Goal: Task Accomplishment & Management: Manage account settings

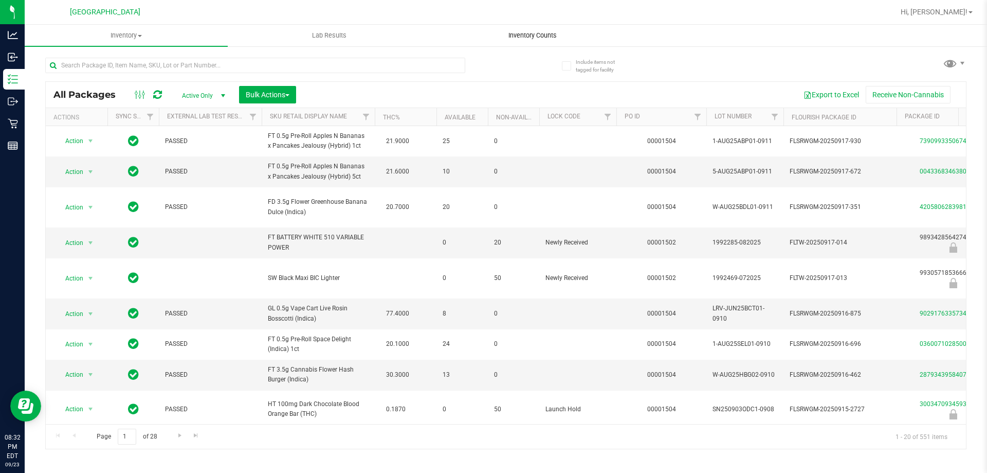
click at [516, 44] on uib-tab-heading "Inventory Counts" at bounding box center [532, 35] width 202 height 21
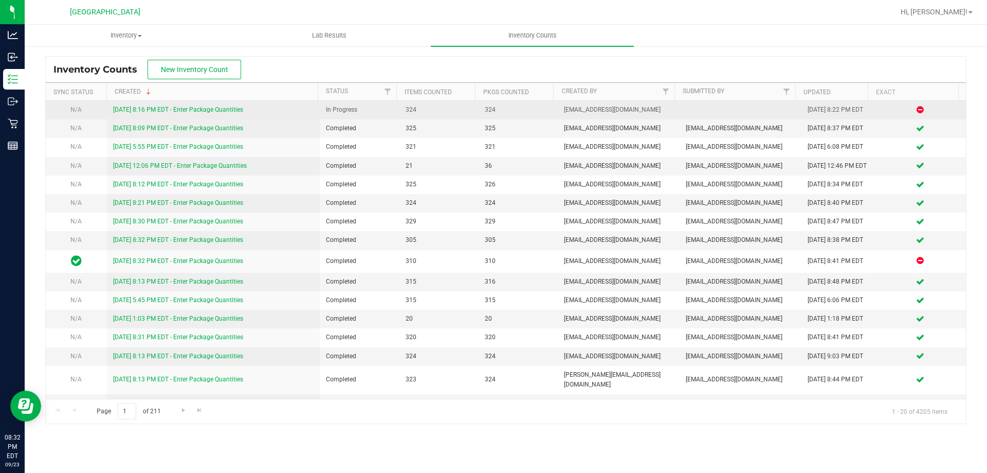
click at [236, 107] on link "[DATE] 8:16 PM EDT - Enter Package Quantities" at bounding box center [178, 109] width 130 height 7
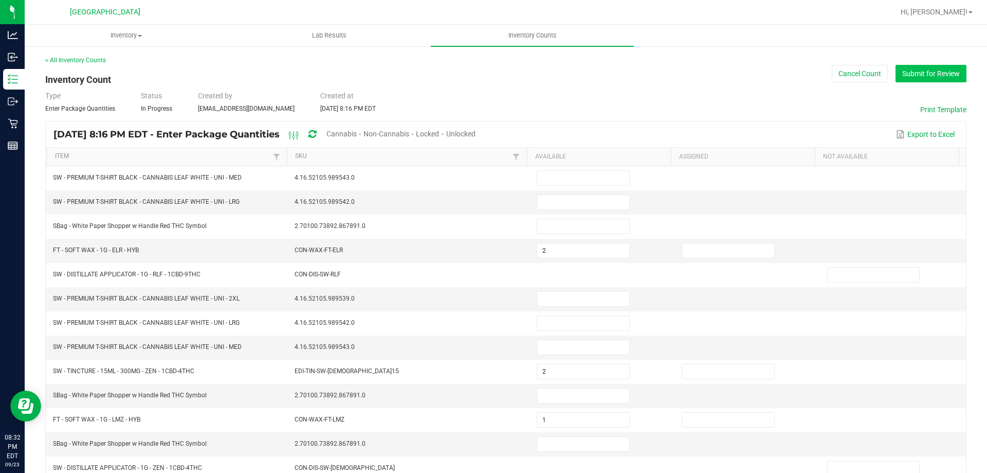
click at [939, 69] on button "Submit for Review" at bounding box center [931, 73] width 71 height 17
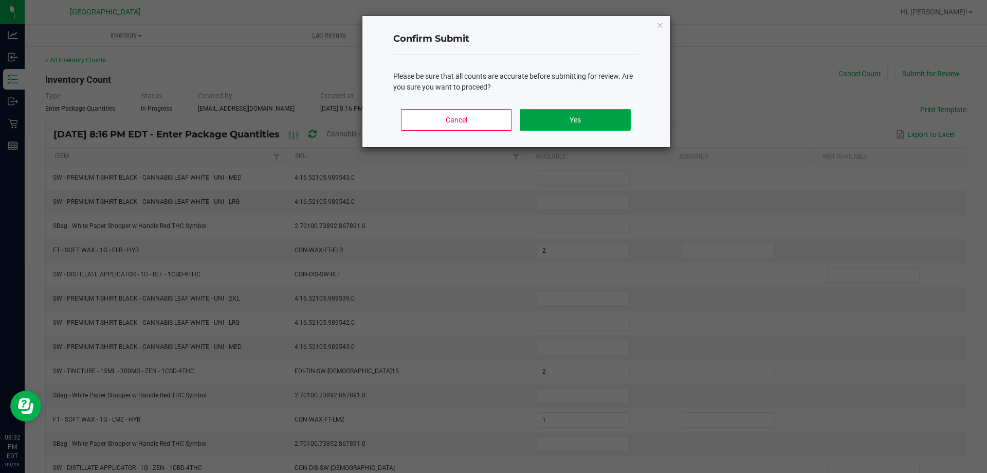
click at [552, 115] on button "Yes" at bounding box center [575, 120] width 111 height 22
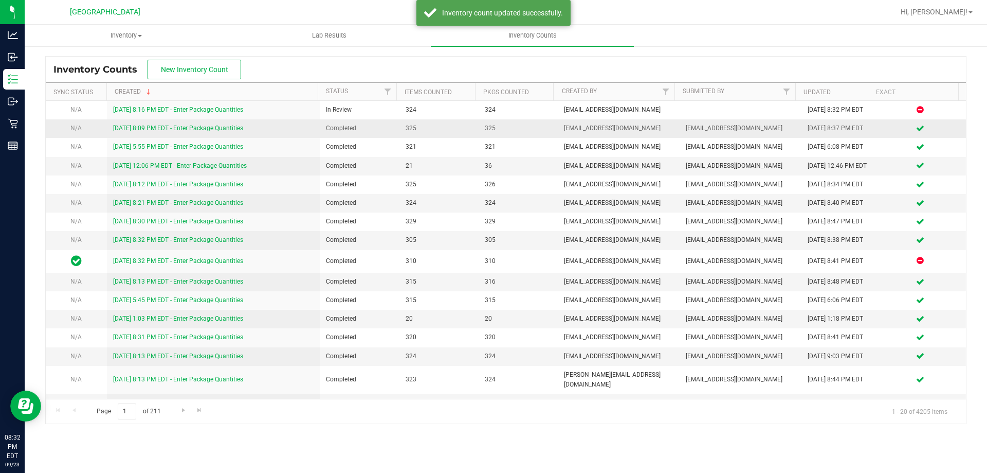
click at [206, 128] on link "[DATE] 8:09 PM EDT - Enter Package Quantities" at bounding box center [178, 127] width 130 height 7
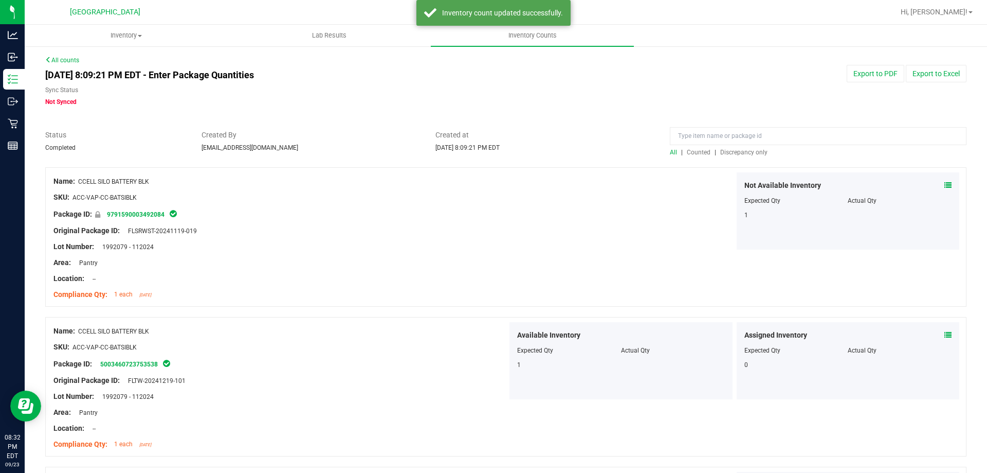
click at [741, 155] on span "Discrepancy only" at bounding box center [744, 152] width 47 height 7
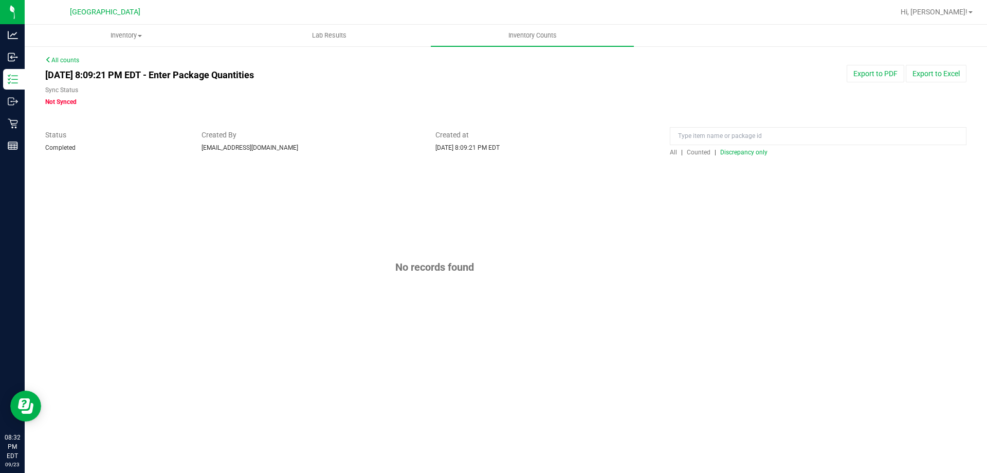
click at [705, 152] on span "Counted" at bounding box center [699, 152] width 24 height 7
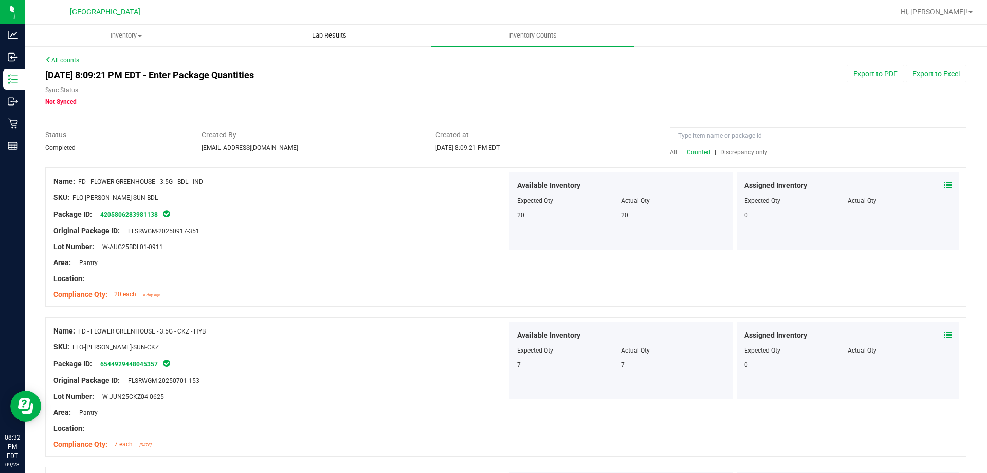
click at [321, 37] on span "Lab Results" at bounding box center [329, 35] width 62 height 9
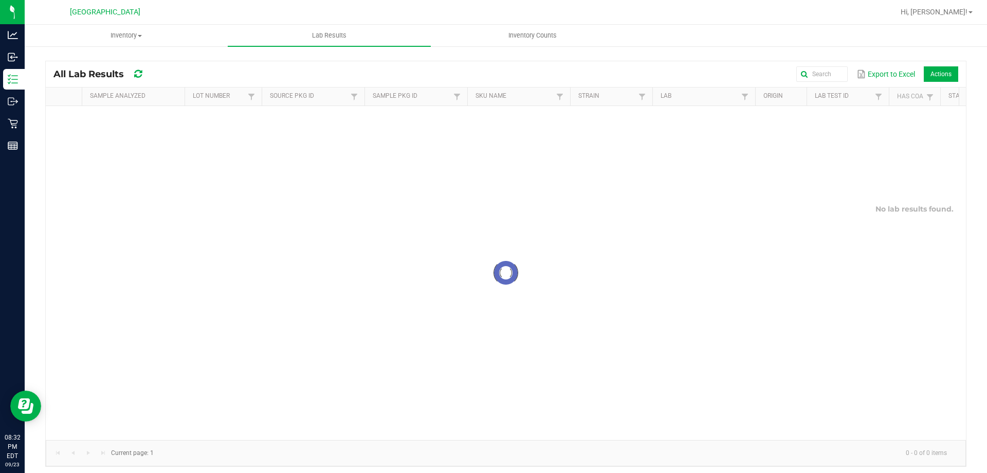
click at [505, 47] on div "All Lab Results Export to Excel Actions Sample Analyzed Lot Number Source Pkg I…" at bounding box center [506, 260] width 963 height 431
click at [512, 41] on uib-tab-heading "Inventory Counts" at bounding box center [532, 35] width 202 height 21
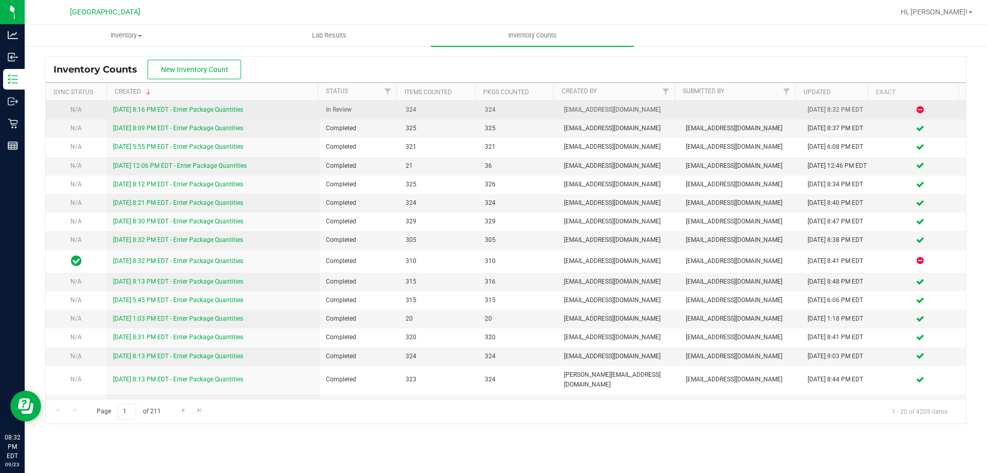
click at [223, 111] on link "[DATE] 8:16 PM EDT - Enter Package Quantities" at bounding box center [178, 109] width 130 height 7
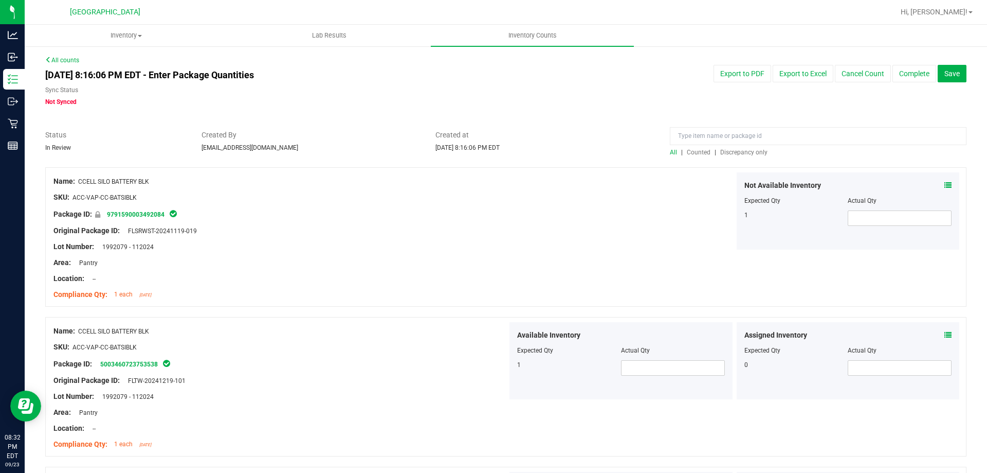
click at [741, 154] on span "Discrepancy only" at bounding box center [744, 152] width 47 height 7
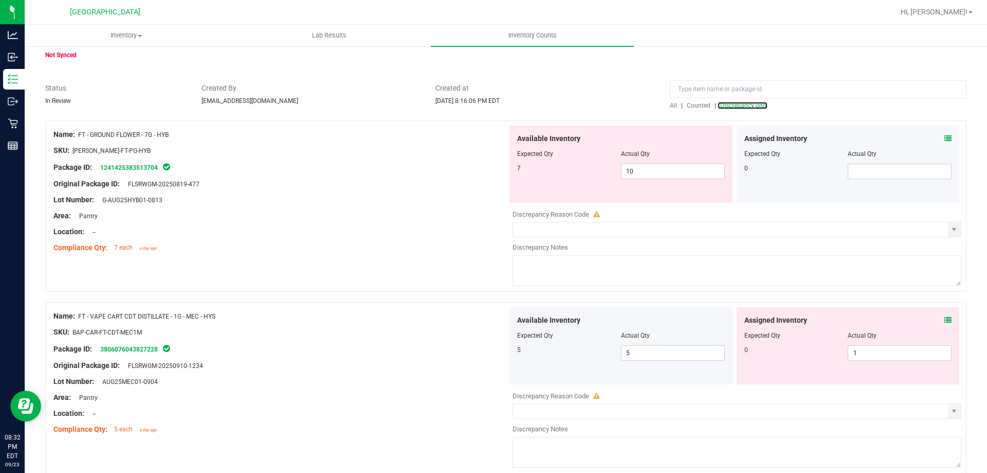
scroll to position [93, 0]
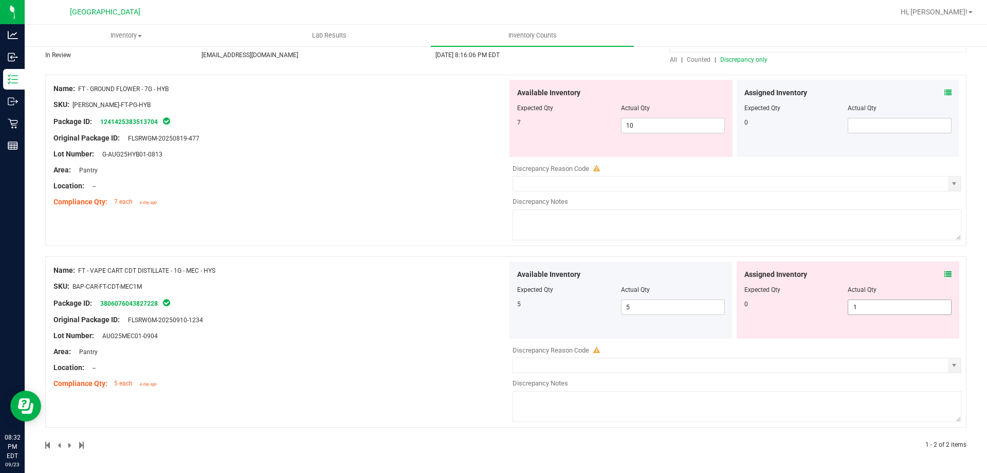
click at [885, 315] on div "Assigned Inventory Expected Qty Actual Qty 0 1 1" at bounding box center [848, 299] width 223 height 77
click at [878, 306] on span "1 1" at bounding box center [900, 306] width 104 height 15
click at [878, 306] on input "1" at bounding box center [900, 307] width 103 height 14
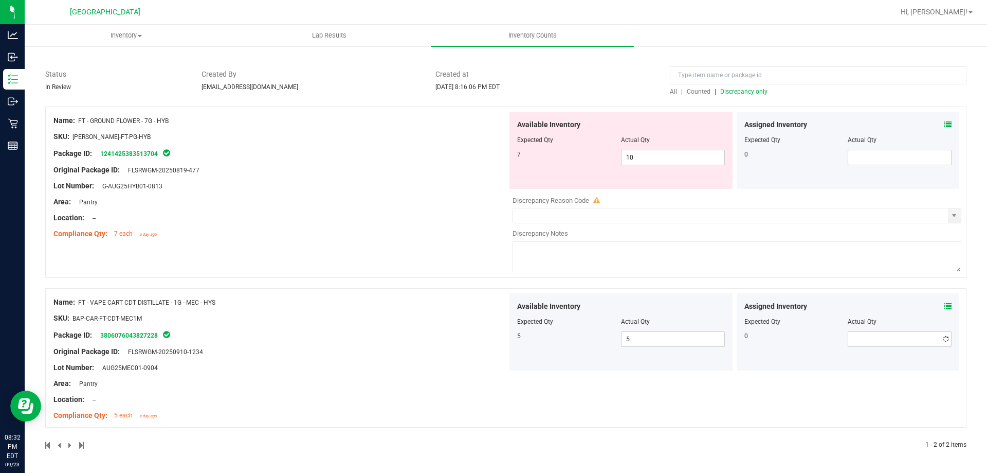
click at [235, 187] on div "Name: FT - GROUND FLOWER - 7G - HYB SKU: [PERSON_NAME]-FT-PG-HYB Package ID: 12…" at bounding box center [280, 177] width 454 height 131
click at [737, 95] on span "Discrepancy only" at bounding box center [744, 91] width 47 height 7
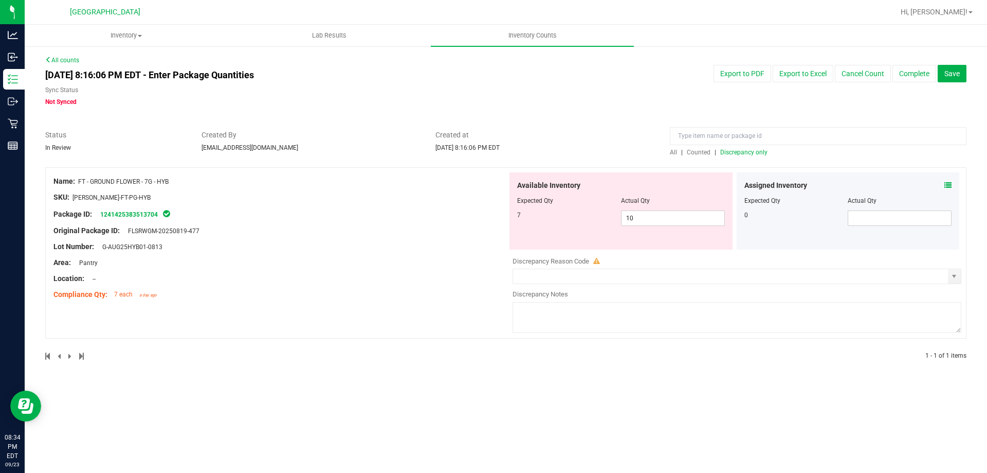
click at [948, 180] on span at bounding box center [948, 185] width 7 height 11
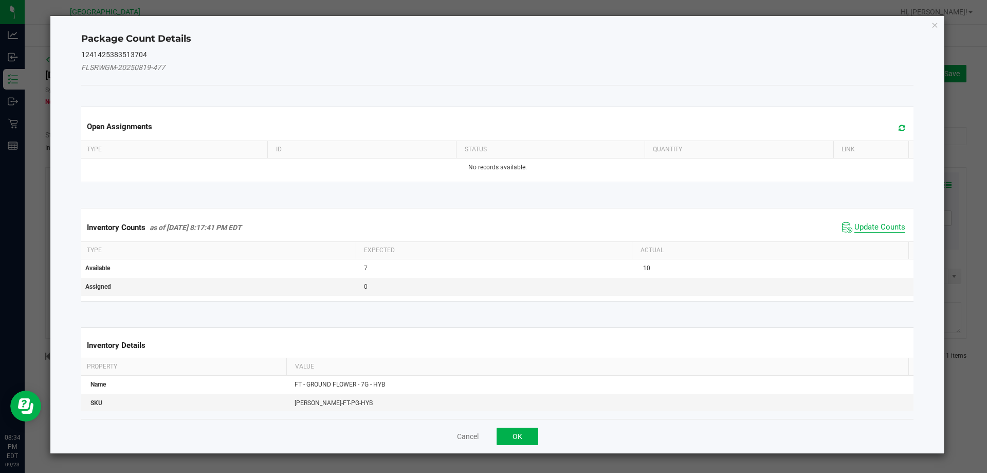
click at [879, 223] on span "Update Counts" at bounding box center [880, 227] width 51 height 10
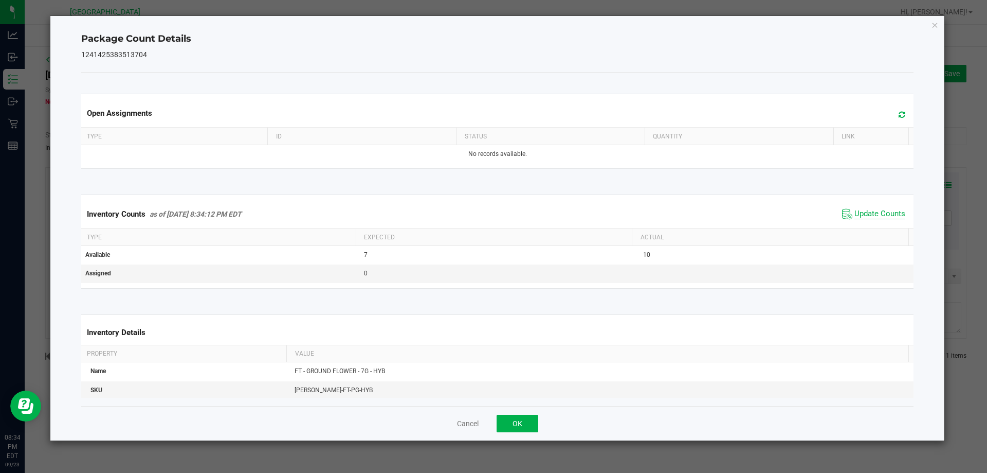
click at [875, 215] on span "Update Counts" at bounding box center [880, 214] width 51 height 10
click at [934, 22] on icon "Close" at bounding box center [935, 25] width 7 height 12
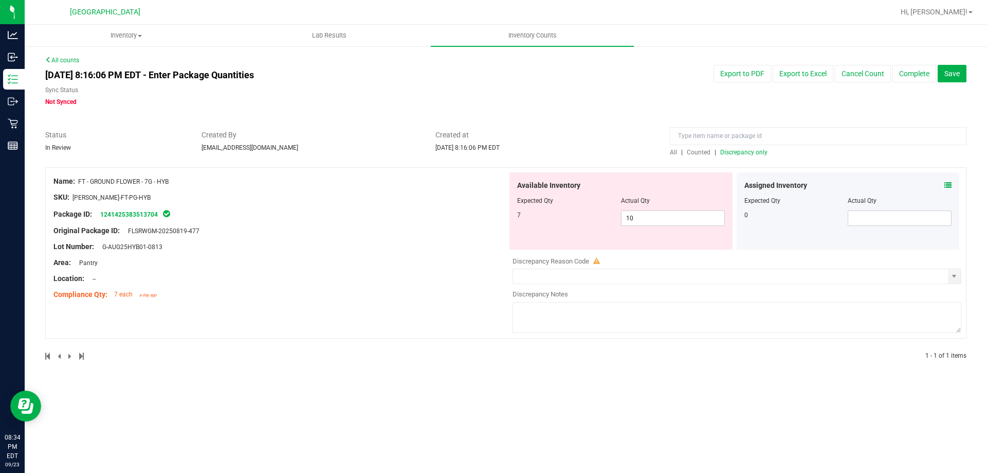
click at [116, 189] on div at bounding box center [280, 189] width 454 height 5
click at [127, 177] on div "Name: FT - GROUND FLOWER - 7G - HYB" at bounding box center [280, 181] width 454 height 11
drag, startPoint x: 170, startPoint y: 180, endPoint x: 79, endPoint y: 181, distance: 91.0
click at [79, 181] on div "Name: FT - GROUND FLOWER - 7G - HYB" at bounding box center [280, 181] width 454 height 11
copy span "FT - GROUND FLOWER - 7G - HYB"
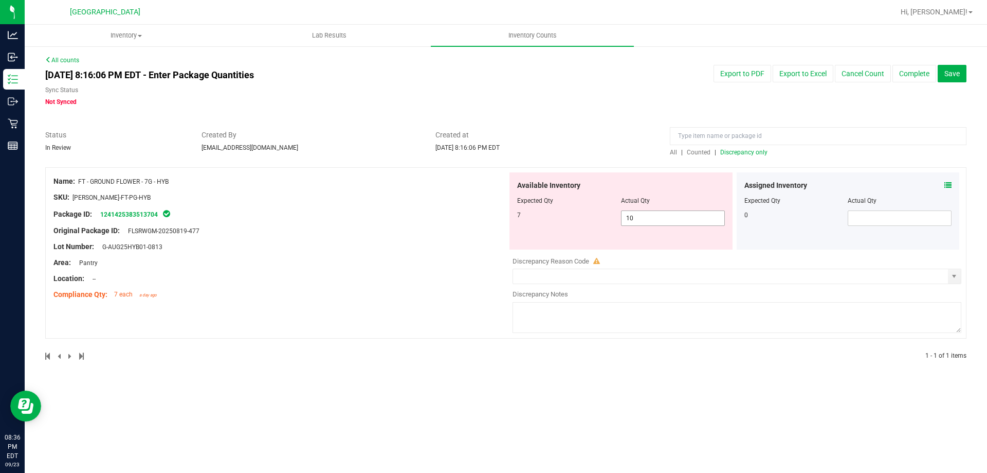
click at [634, 215] on span "10 10" at bounding box center [673, 217] width 104 height 15
click at [634, 215] on input "10" at bounding box center [673, 218] width 103 height 14
type input "7"
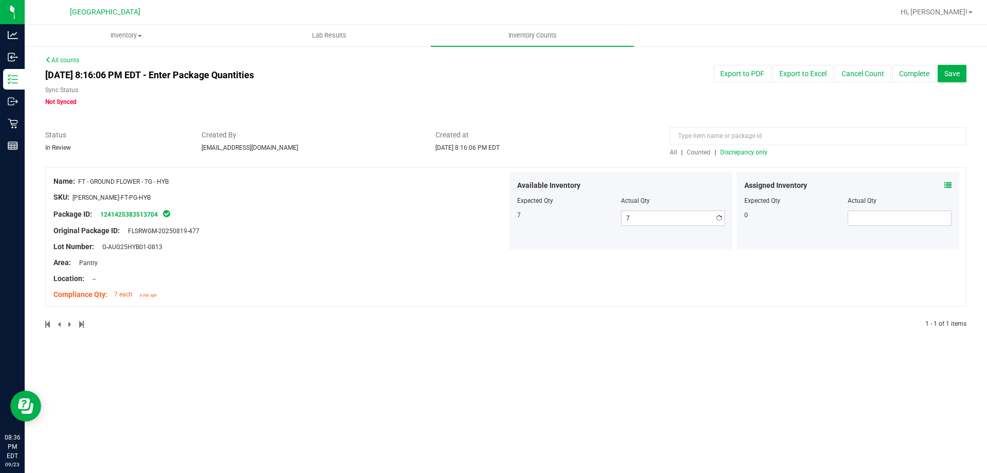
drag, startPoint x: 426, startPoint y: 275, endPoint x: 897, endPoint y: 137, distance: 490.3
click at [430, 273] on div "Location: --" at bounding box center [280, 278] width 454 height 11
click at [947, 73] on span "Save" at bounding box center [952, 73] width 15 height 8
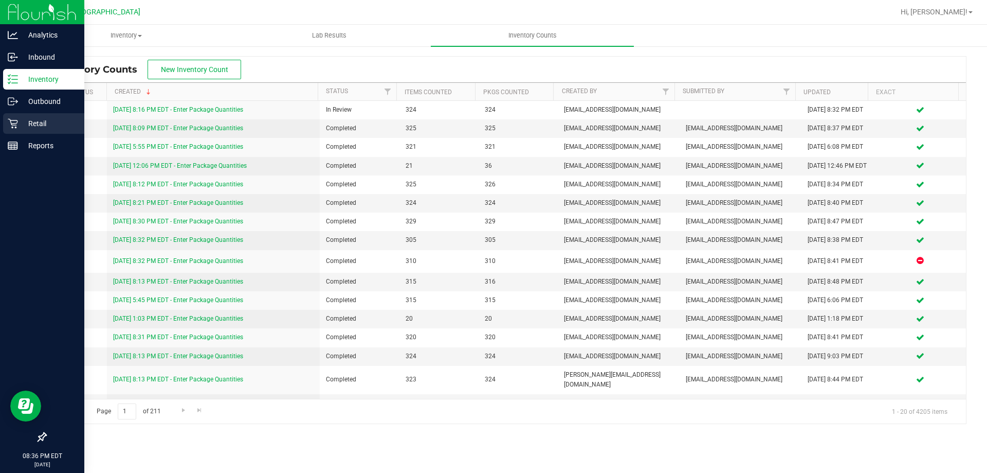
click at [11, 128] on icon at bounding box center [13, 123] width 10 height 10
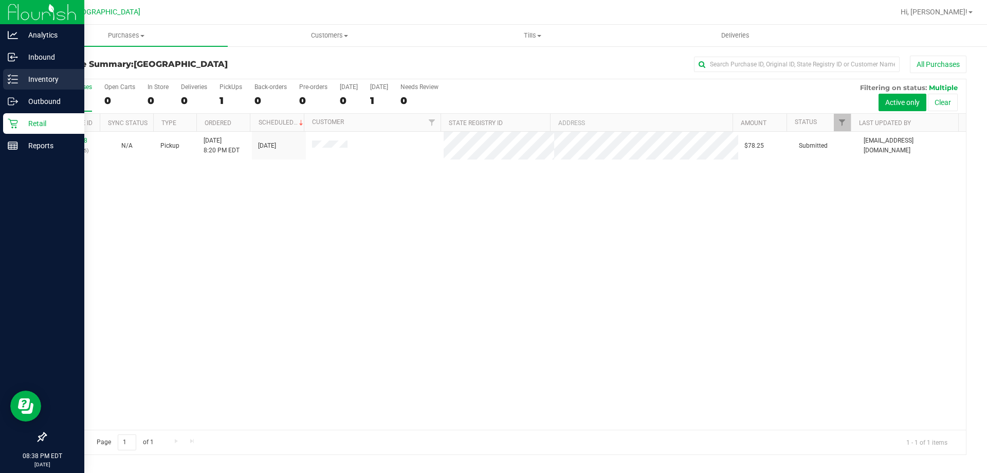
click at [4, 82] on div "Inventory" at bounding box center [43, 79] width 81 height 21
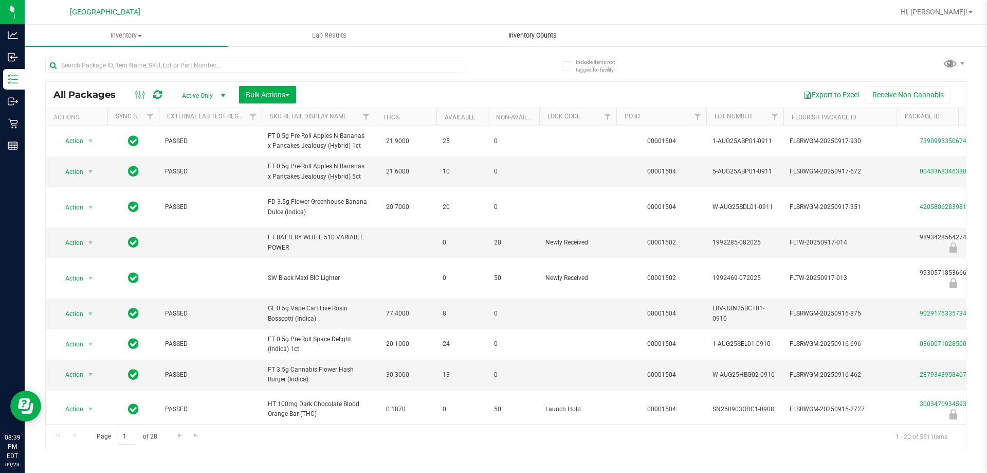
click at [563, 30] on uib-tab-heading "Inventory Counts" at bounding box center [532, 35] width 202 height 21
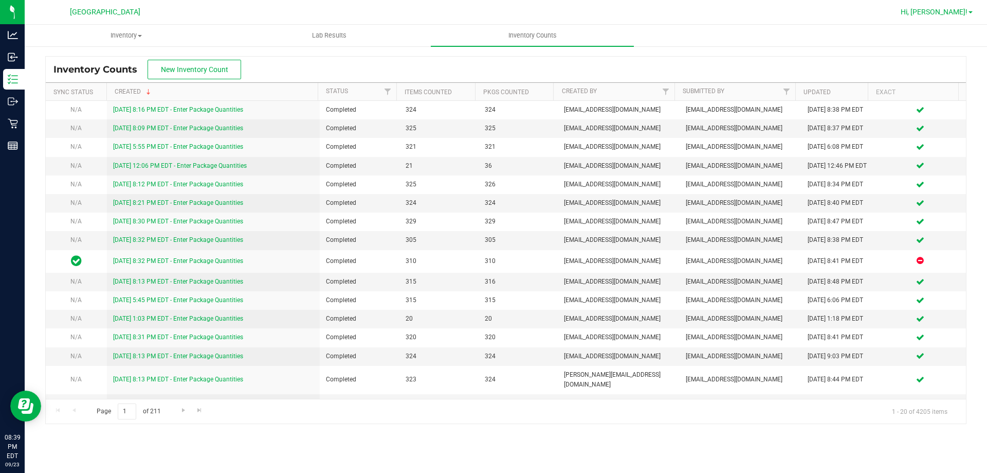
click at [941, 17] on link "Hi, [PERSON_NAME]!" at bounding box center [937, 12] width 80 height 11
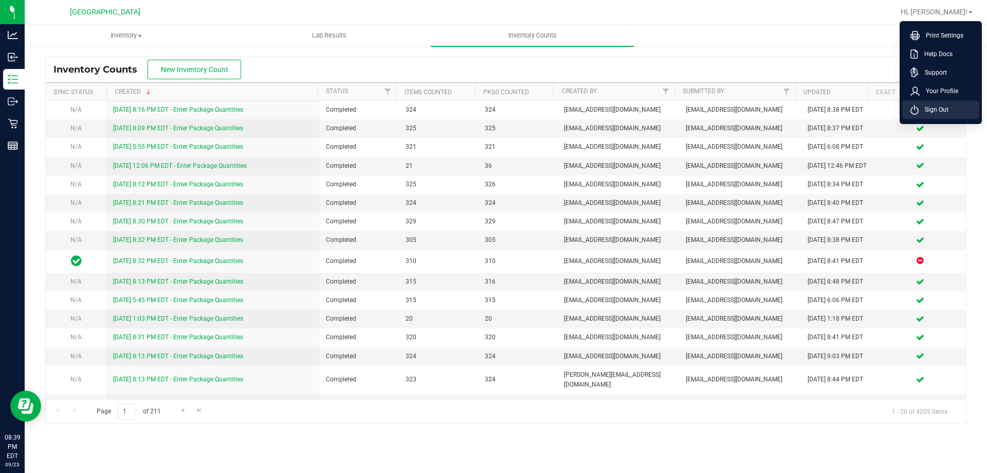
click at [939, 109] on span "Sign Out" at bounding box center [934, 109] width 30 height 10
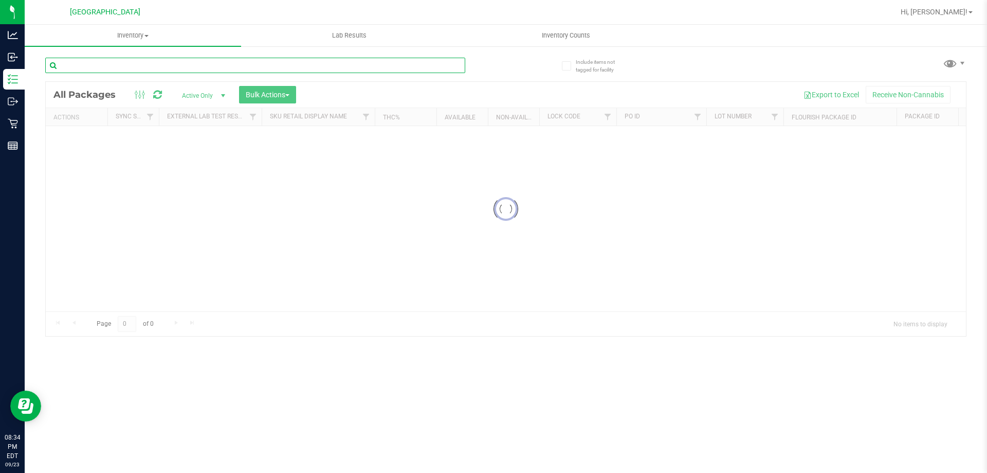
click at [167, 69] on input "text" at bounding box center [255, 65] width 420 height 15
paste input "FT - GROUND FLOWER - 7G - HYB"
type input "FT - GROUND FLOWER - 7G - HYB"
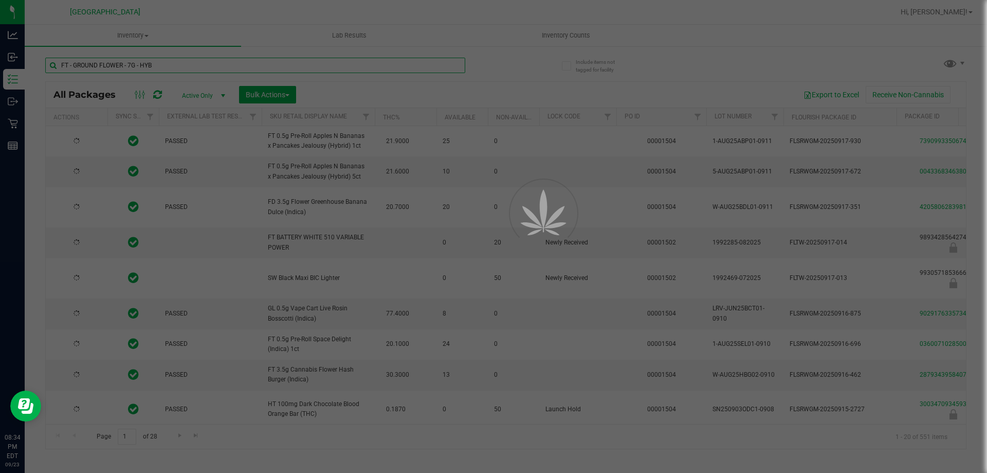
type input "[DATE]"
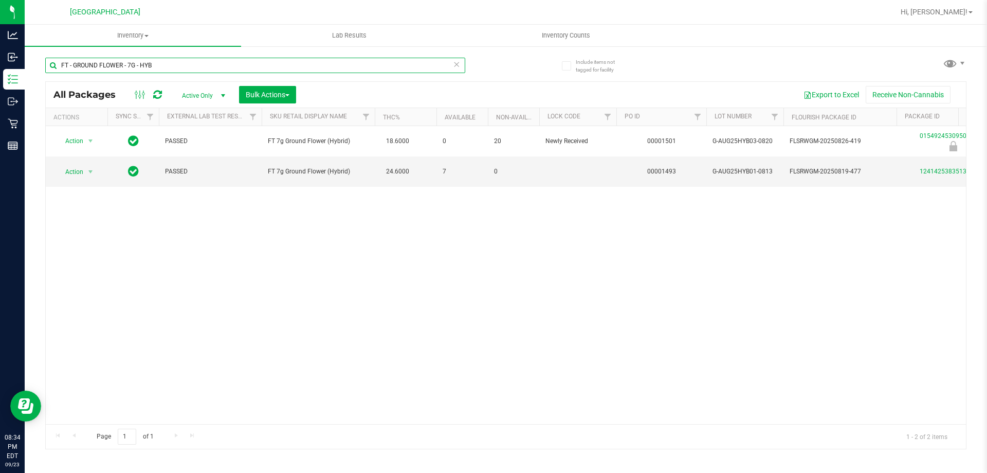
click at [168, 68] on input "FT - GROUND FLOWER - 7G - HYB" at bounding box center [255, 65] width 420 height 15
type input "FT - GROUND FLOWER - 7G -"
